Goal: Ask a question

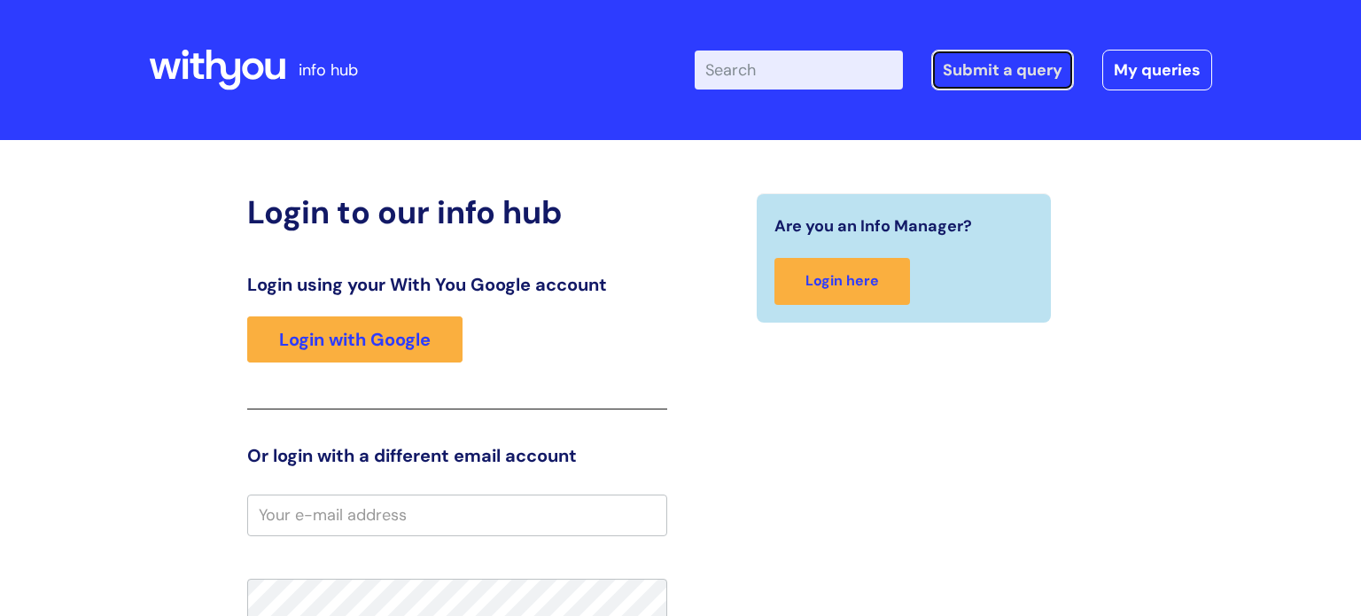
click at [1009, 66] on link "Submit a query" at bounding box center [1002, 70] width 143 height 41
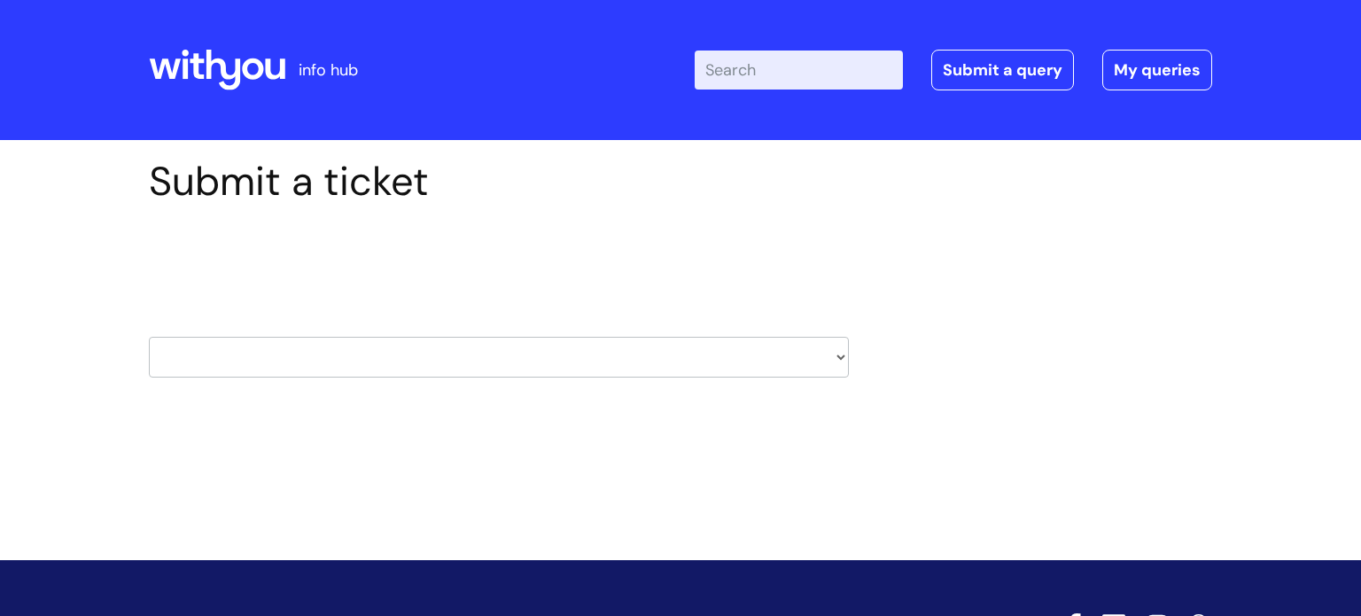
click at [221, 356] on select "HR / People IT and Support Clinical Drug Alerts Finance Accounts Data Support T…" at bounding box center [499, 357] width 700 height 41
select select "it_and_support"
click at [149, 337] on select "HR / People IT and Support Clinical Drug Alerts Finance Accounts Data Support T…" at bounding box center [499, 357] width 700 height 41
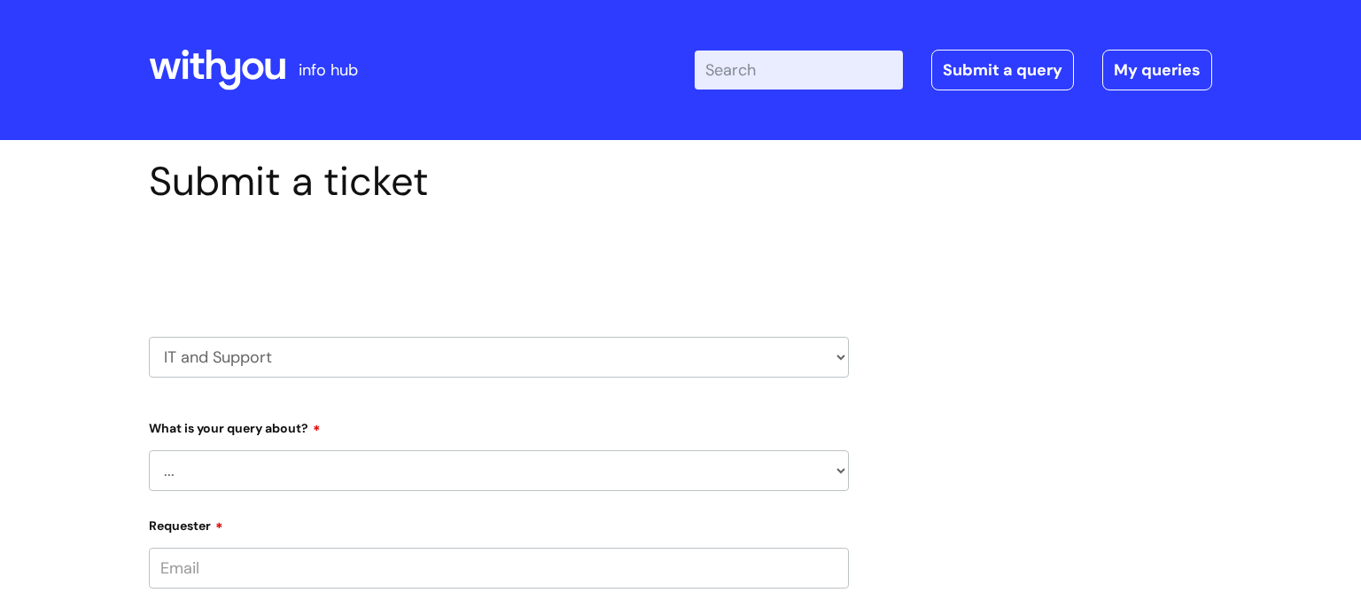
click at [199, 460] on select "... Mobile Phone Reset & MFA Accounts, Starters and Leavers IT Hardware issue I…" at bounding box center [499, 470] width 700 height 41
select select "Something Else"
click at [149, 450] on select "... Mobile Phone Reset & MFA Accounts, Starters and Leavers IT Hardware issue I…" at bounding box center [499, 470] width 700 height 41
drag, startPoint x: 49, startPoint y: 421, endPoint x: 67, endPoint y: 256, distance: 165.9
